Goal: Obtain resource: Download file/media

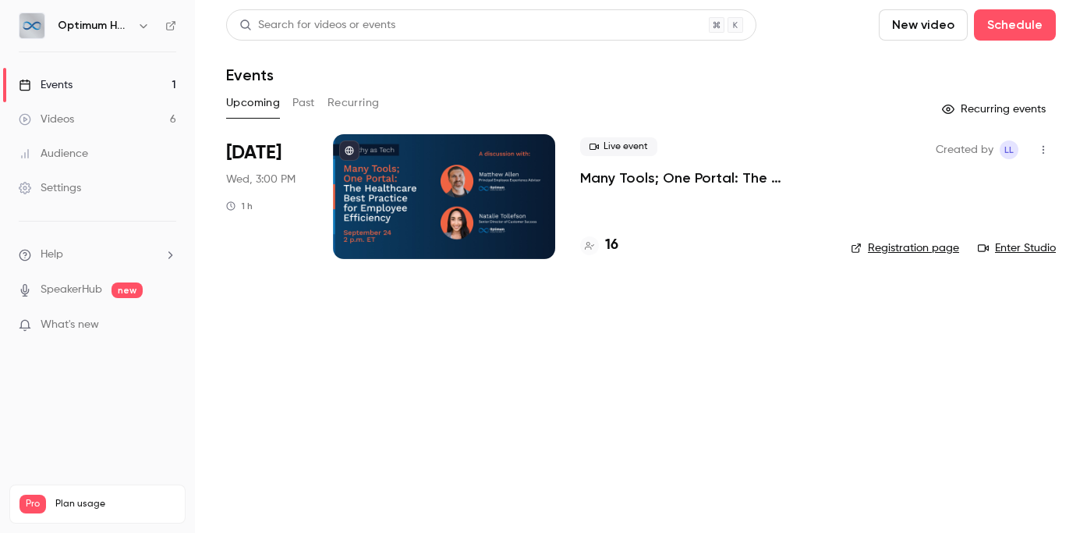
click at [610, 246] on h4 "16" at bounding box center [611, 245] width 13 height 21
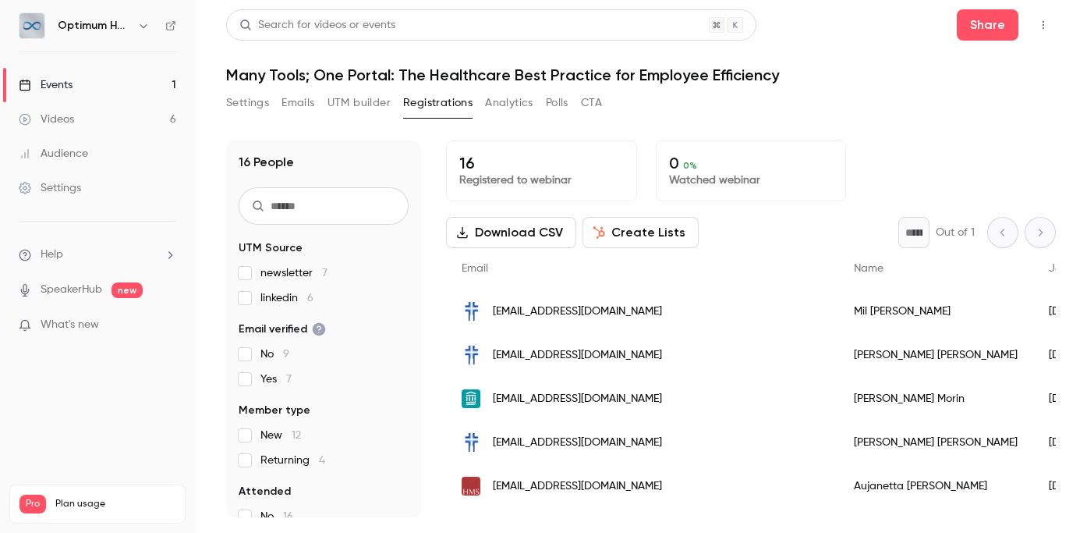
click at [528, 230] on button "Download CSV" at bounding box center [511, 232] width 130 height 31
